Goal: Task Accomplishment & Management: Manage account settings

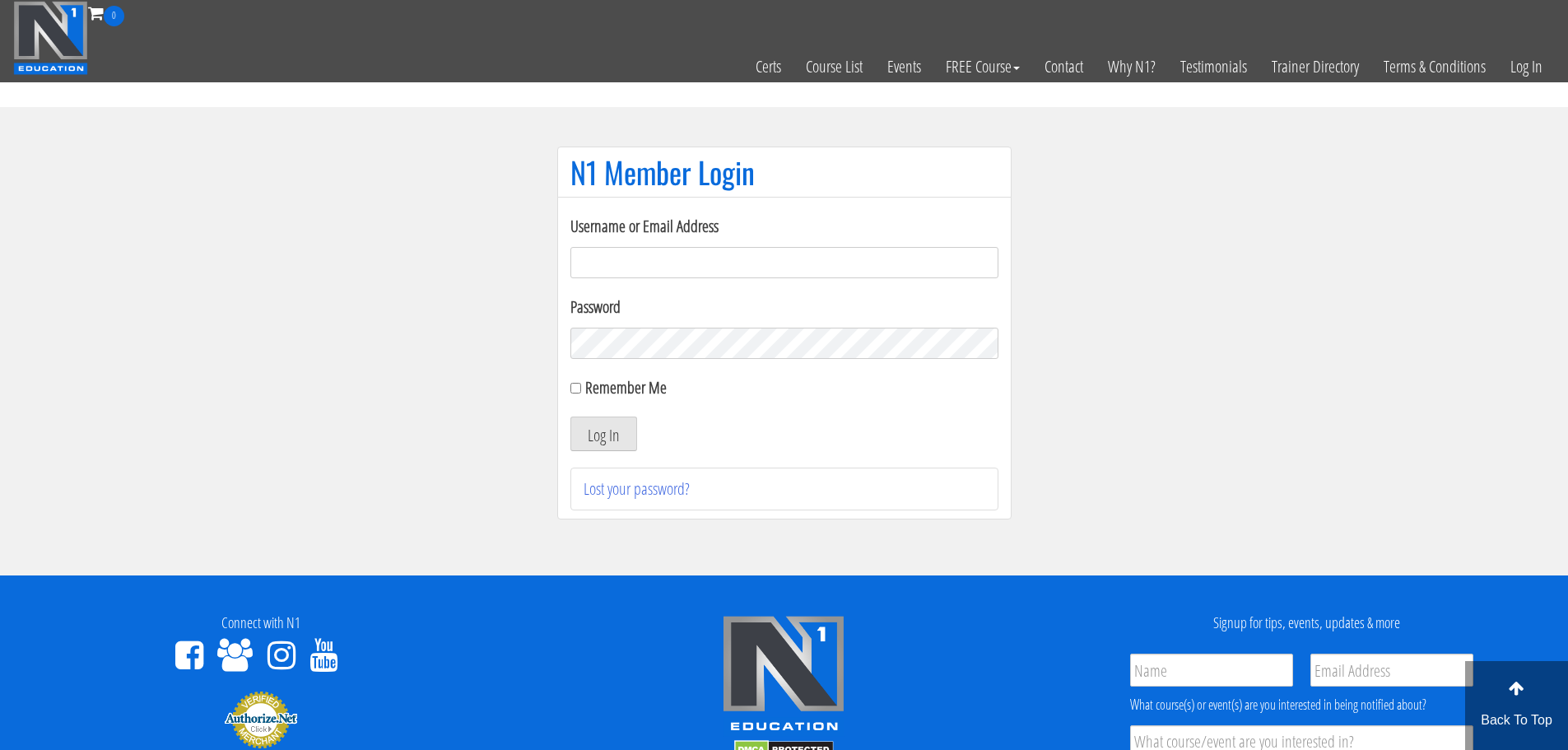
click at [657, 261] on input "Username or Email Address" at bounding box center [784, 262] width 428 height 31
type input "[EMAIL_ADDRESS][DOMAIN_NAME]"
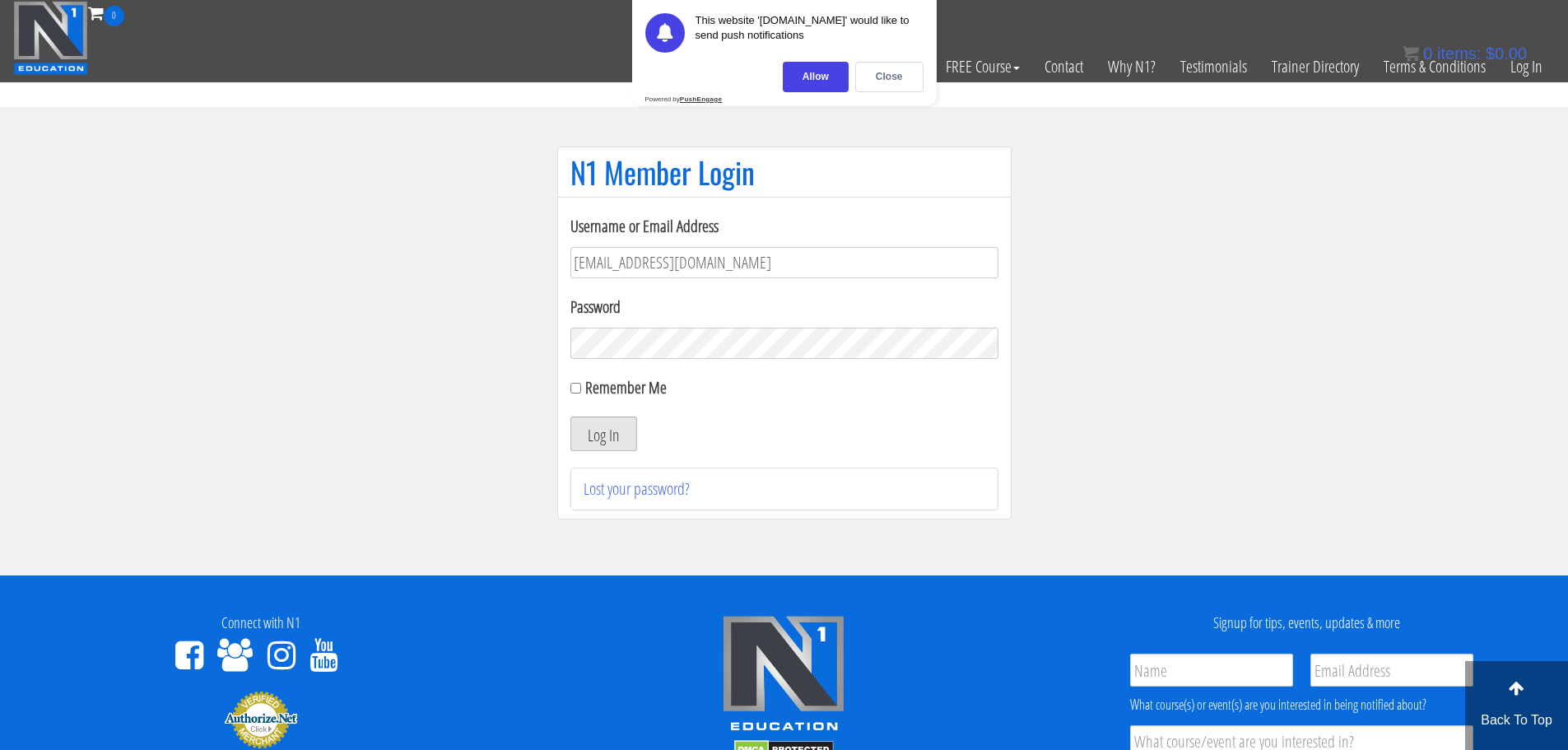
click at [624, 448] on button "Log In" at bounding box center [604, 434] width 67 height 35
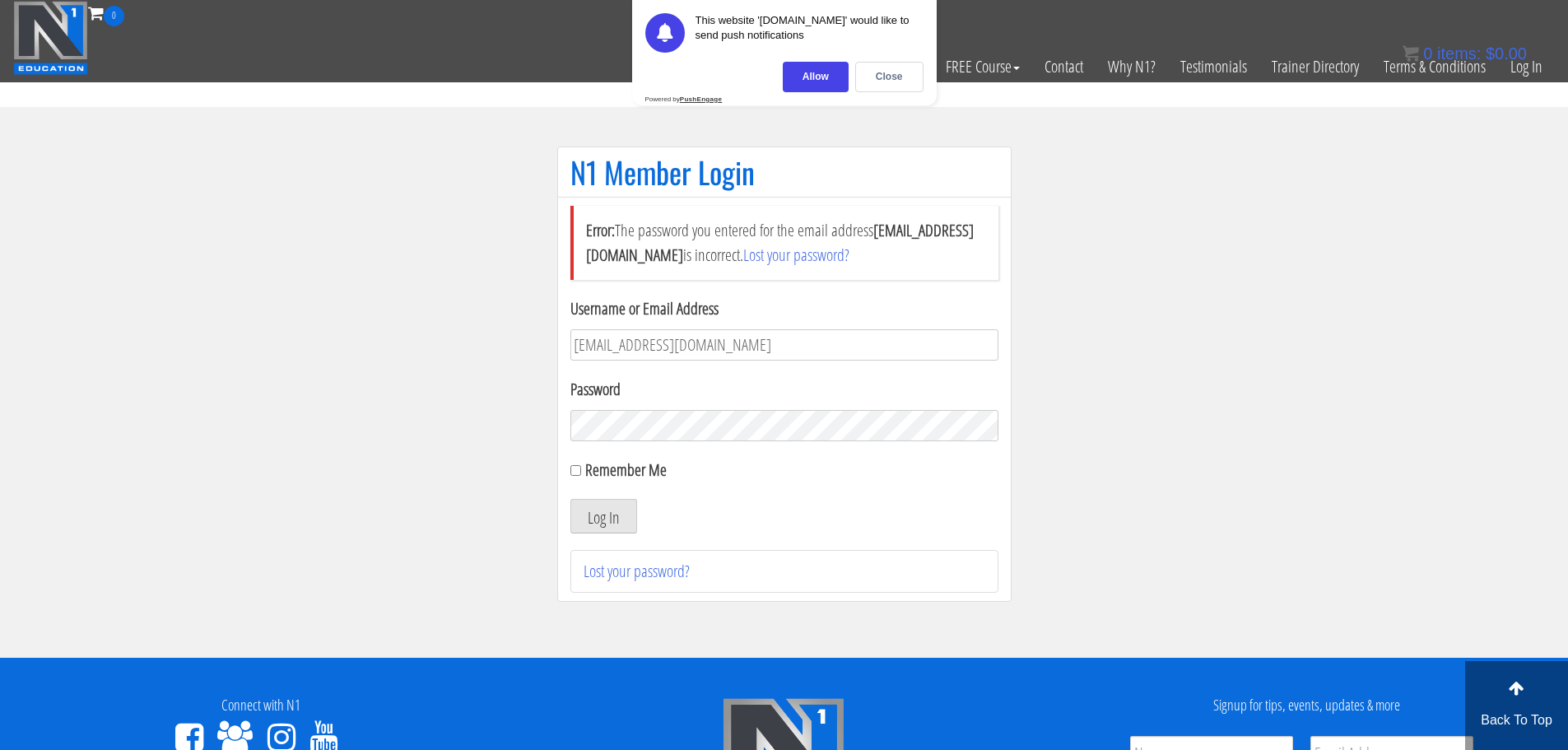
click at [571, 499] on button "Log In" at bounding box center [604, 516] width 67 height 35
click at [1205, 310] on section "N1 Member Login Error: The password you entered for the email address drewwurst…" at bounding box center [784, 382] width 1568 height 551
click at [916, 82] on div "Close" at bounding box center [889, 77] width 68 height 30
